Goal: Use online tool/utility: Utilize a website feature to perform a specific function

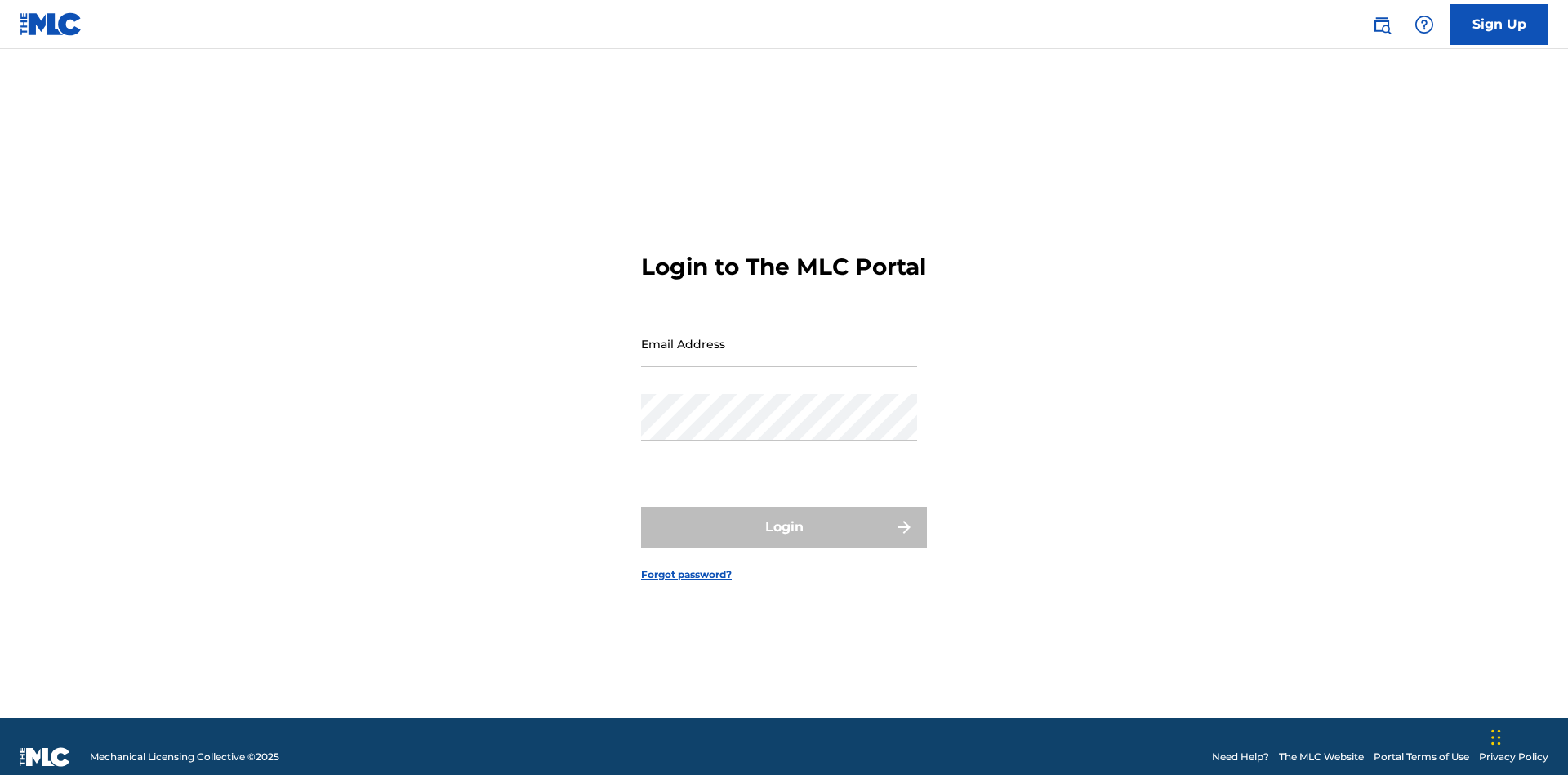
scroll to position [22, 0]
click at [779, 335] on input "Email Address" at bounding box center [779, 344] width 276 height 47
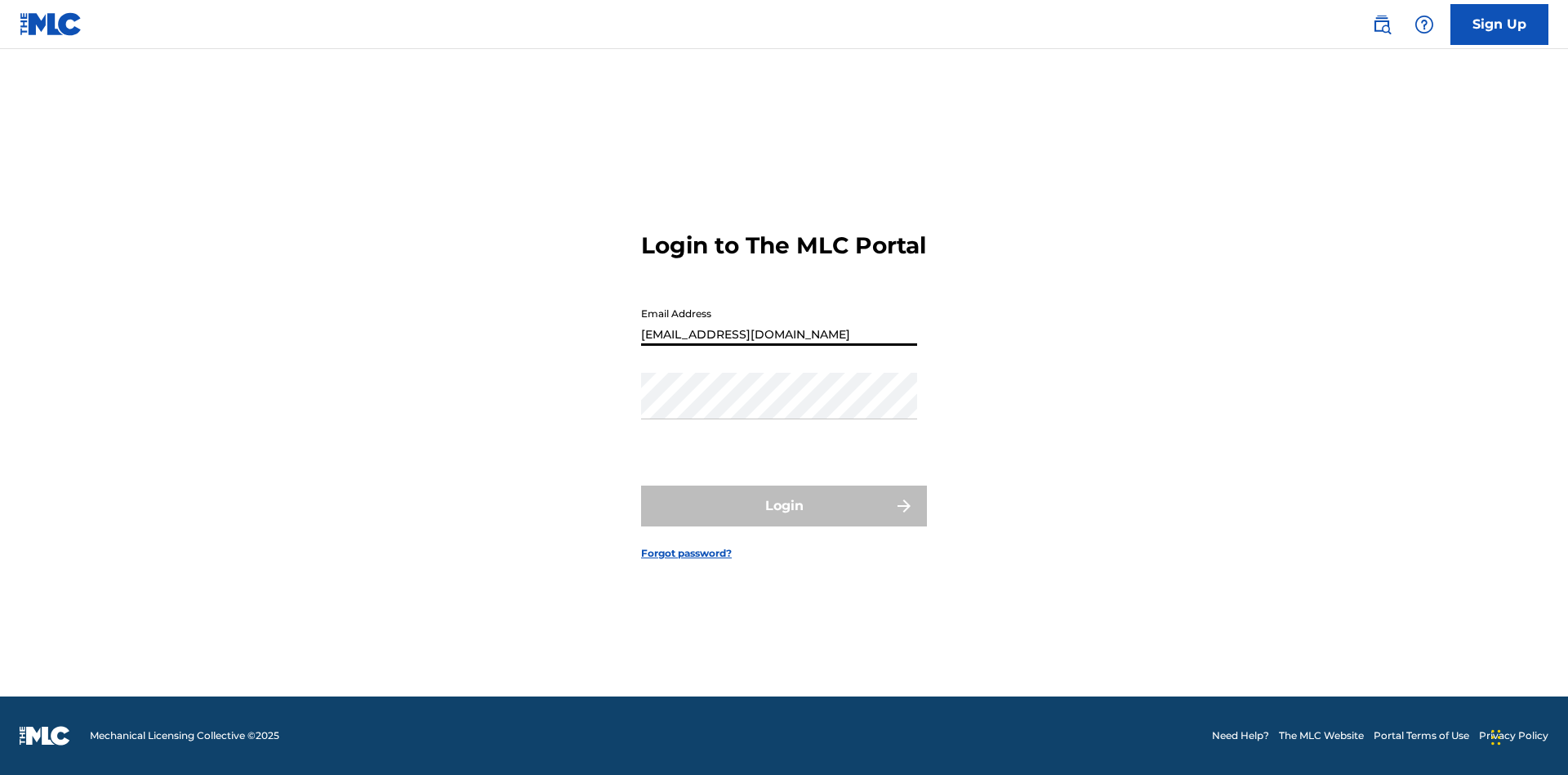
type input "[EMAIL_ADDRESS][DOMAIN_NAME]"
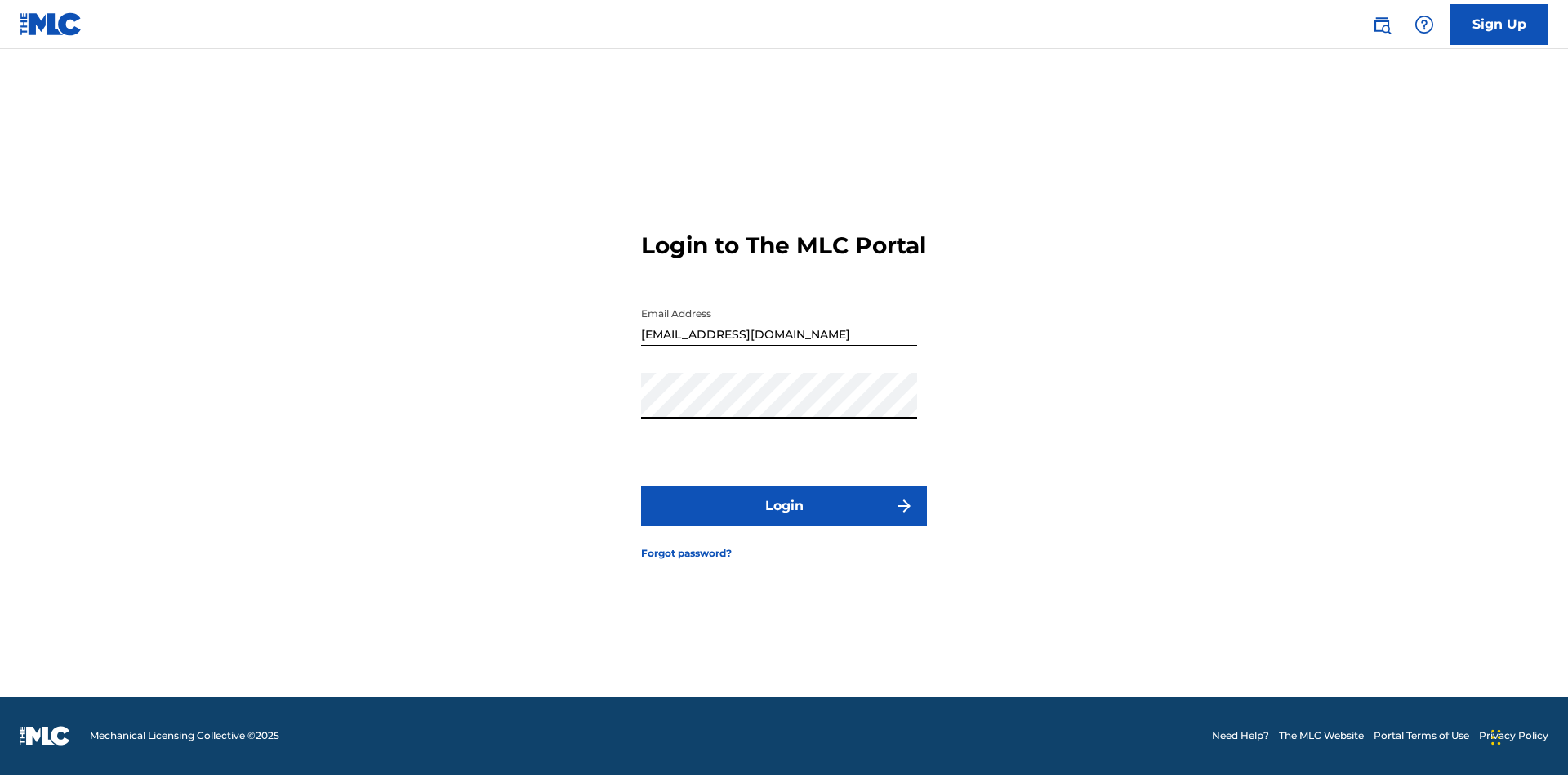
click at [784, 519] on button "Login" at bounding box center [784, 506] width 286 height 41
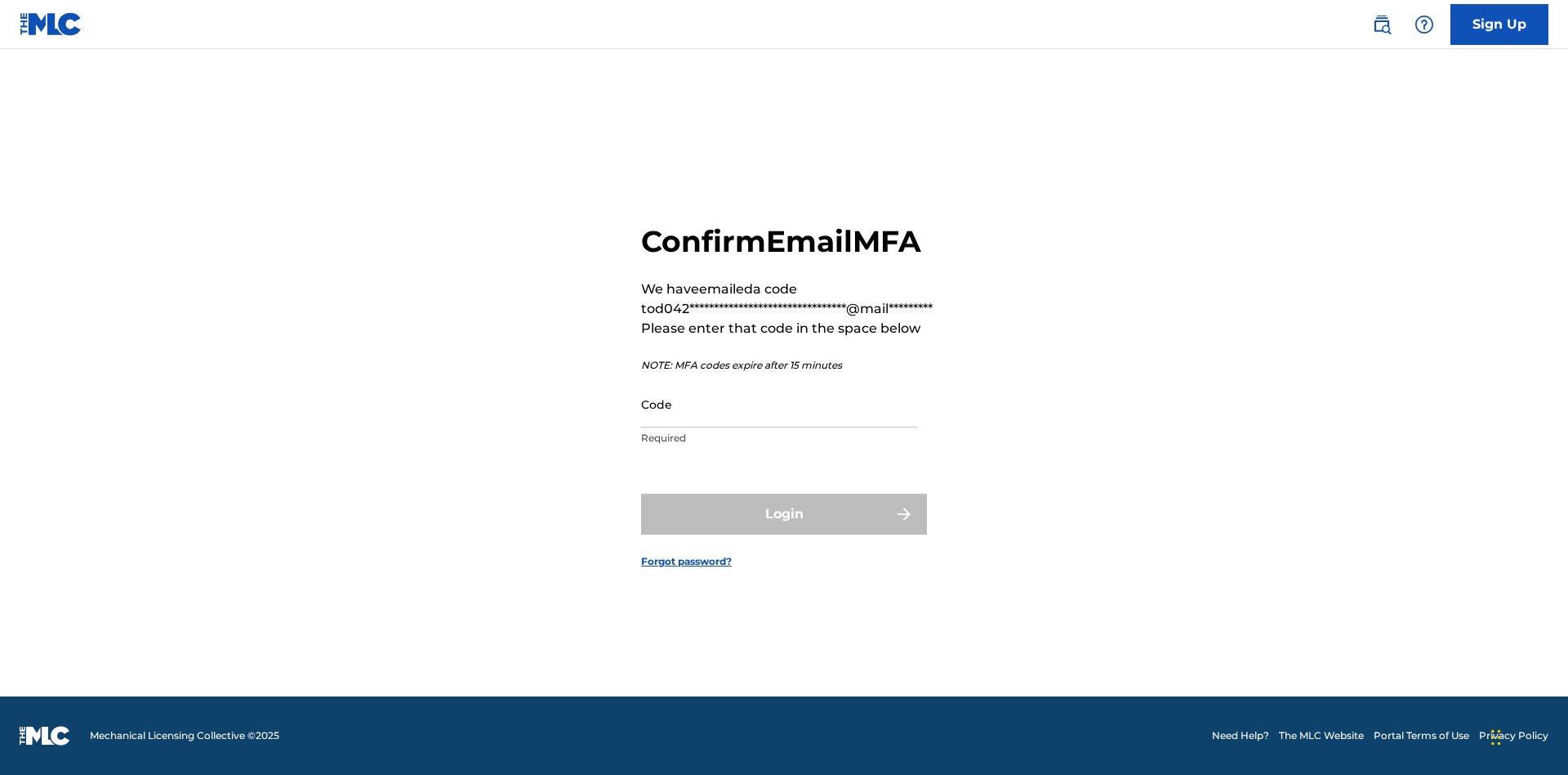
click at [779, 404] on input "Code" at bounding box center [779, 405] width 276 height 47
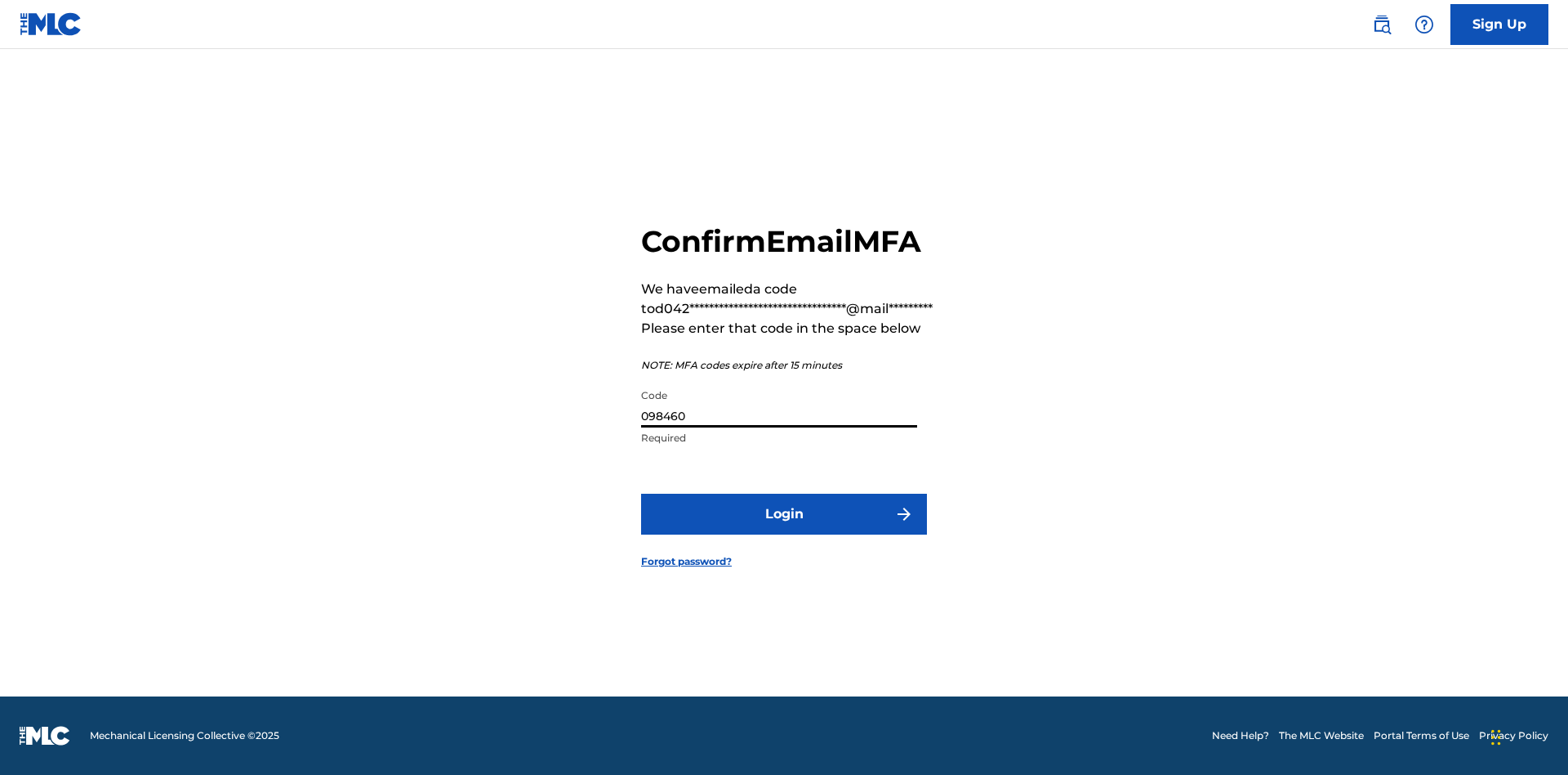
type input "098460"
click at [784, 513] on button "Login" at bounding box center [784, 514] width 286 height 41
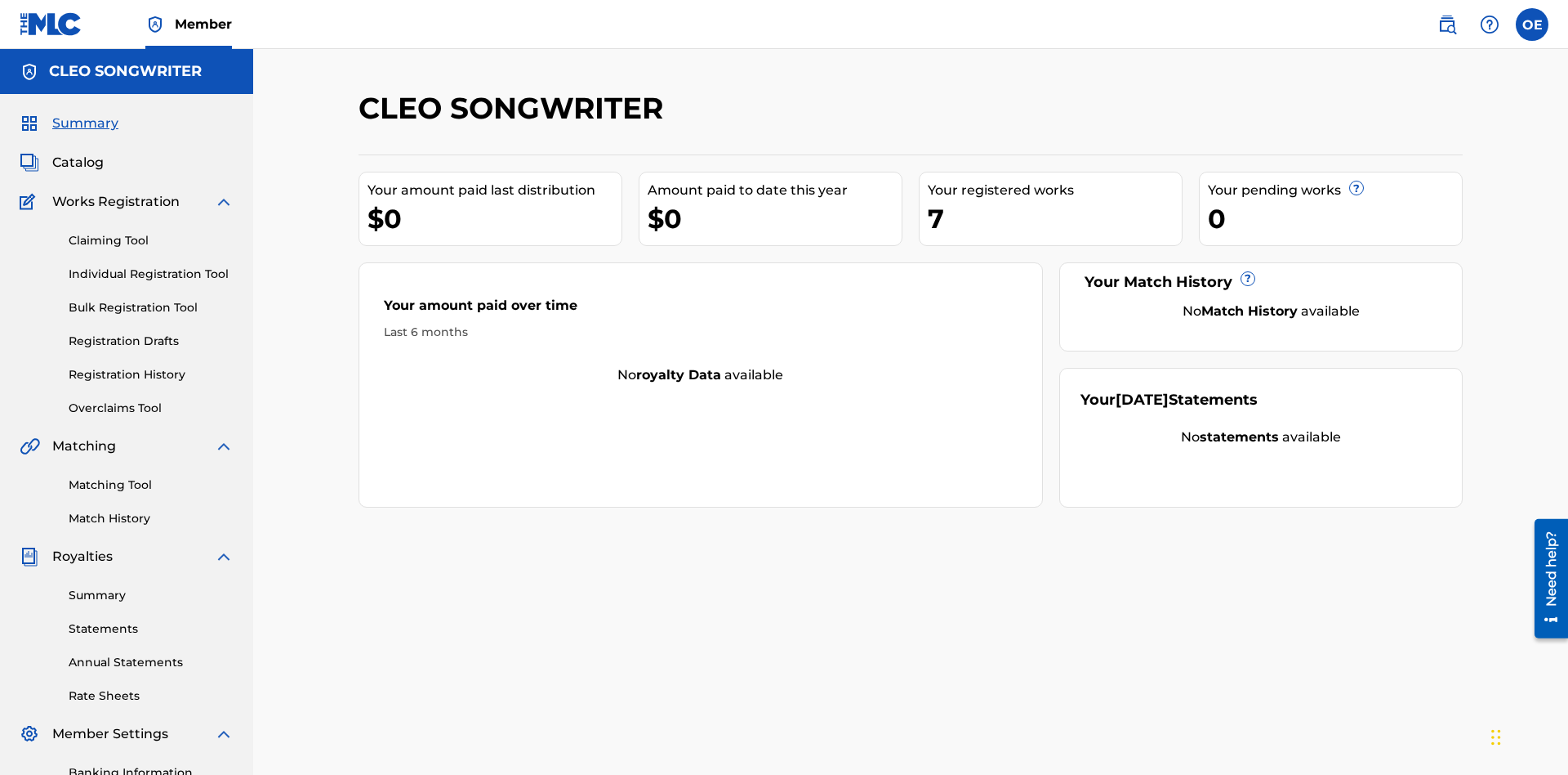
click at [152, 399] on link "Overclaims Tool" at bounding box center [152, 407] width 165 height 17
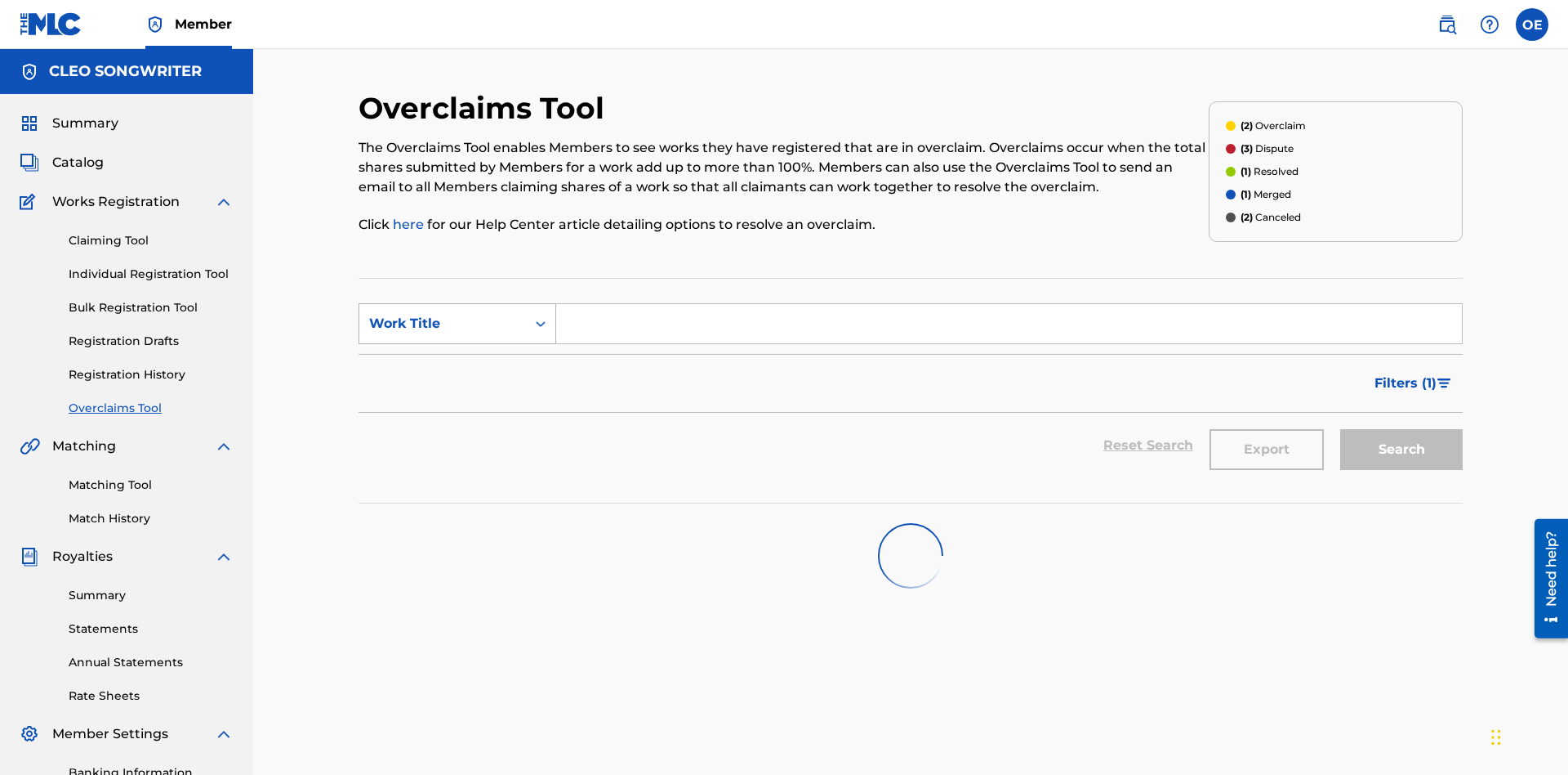
click at [443, 314] on div "Work Title" at bounding box center [443, 324] width 147 height 20
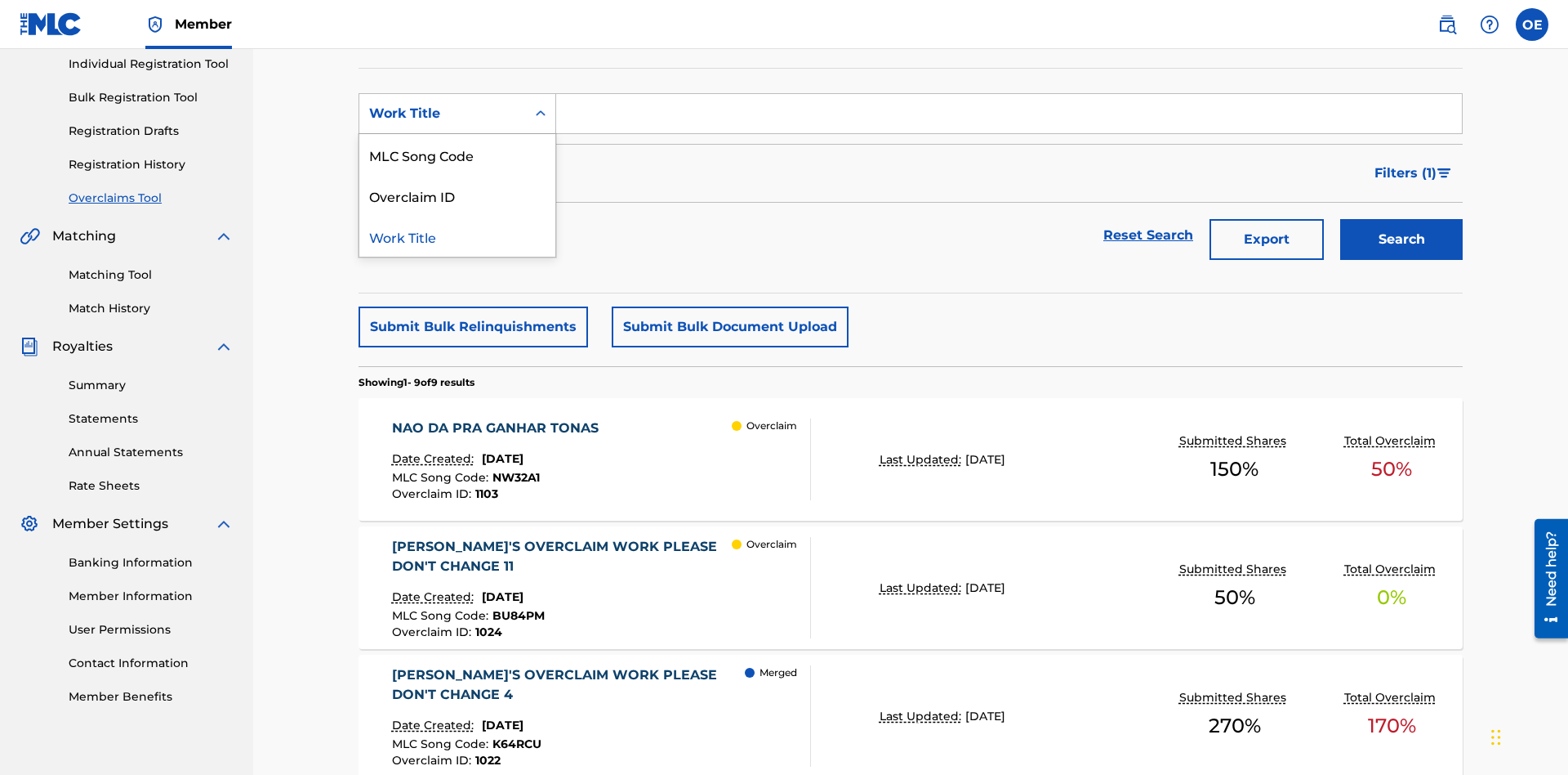
click at [457, 154] on div "MLC Song Code" at bounding box center [457, 154] width 196 height 41
click at [1009, 118] on input "Search Form" at bounding box center [1009, 114] width 905 height 39
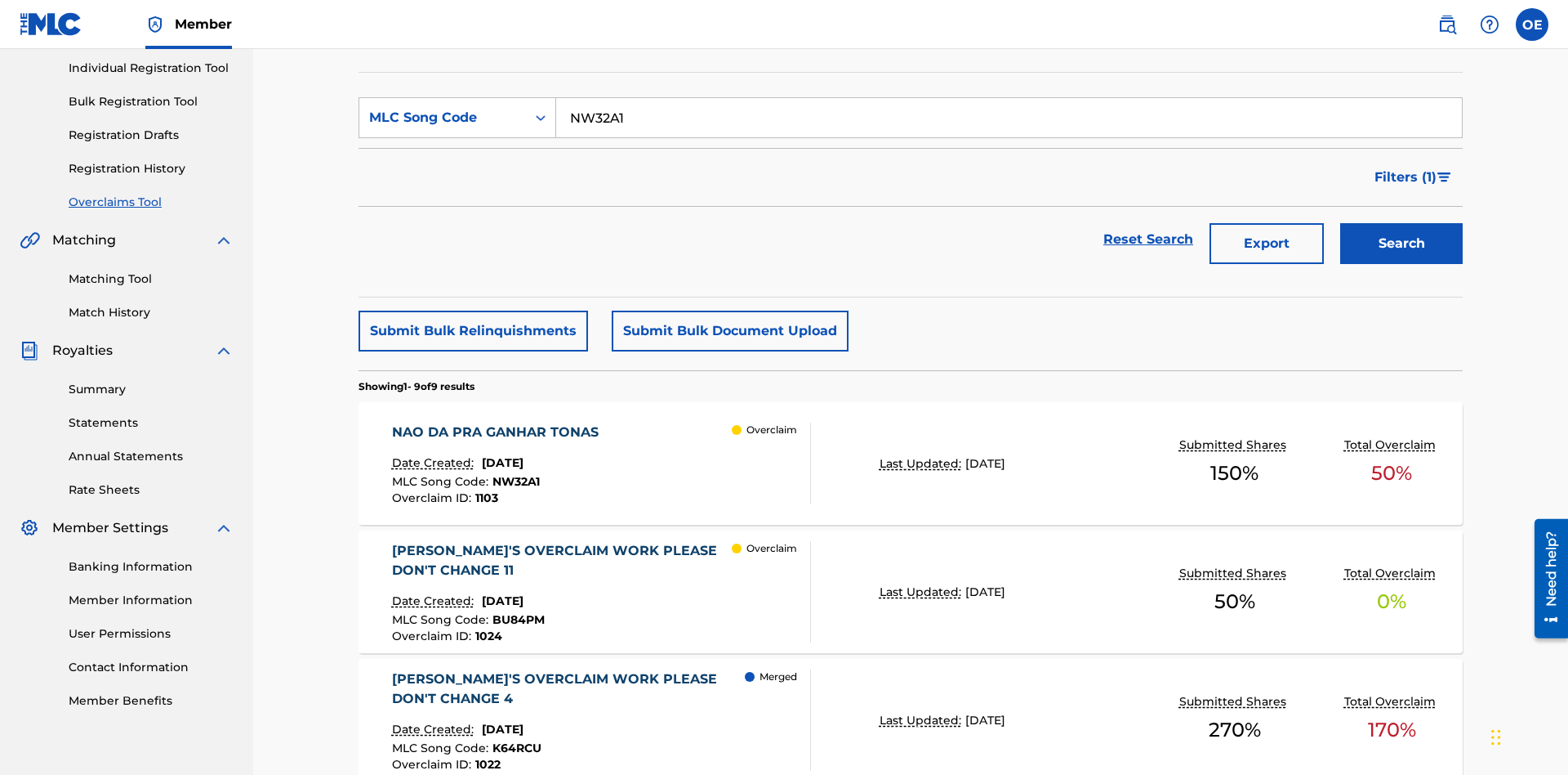
type input "NW32A1"
click at [1401, 223] on button "Search" at bounding box center [1401, 244] width 123 height 41
